Goal: Find specific page/section: Find specific page/section

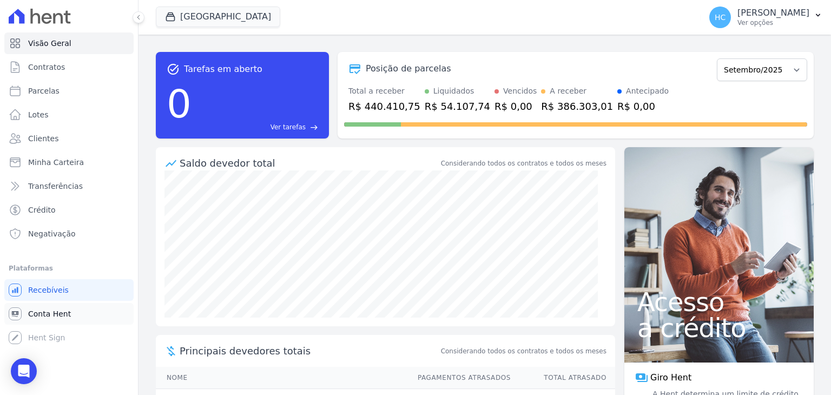
click at [52, 313] on span "Conta Hent" at bounding box center [49, 313] width 43 height 11
